Goal: Use online tool/utility: Use online tool/utility

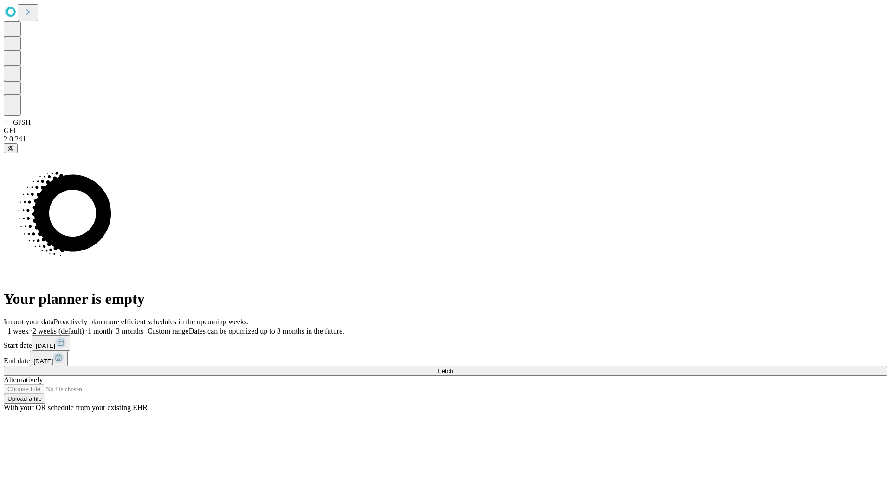
click at [453, 367] on span "Fetch" at bounding box center [445, 370] width 15 height 7
